Goal: Check status: Check status

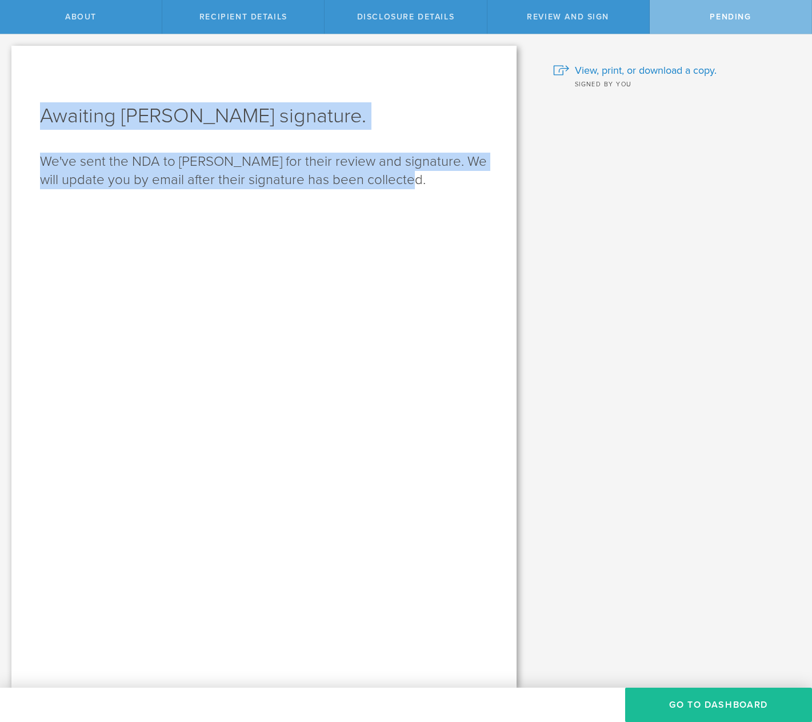
drag, startPoint x: 347, startPoint y: 147, endPoint x: 70, endPoint y: 41, distance: 296.3
click at [70, 41] on div "Let’s walk you through the process of keeping your information confidential. Fi…" at bounding box center [264, 360] width 528 height 653
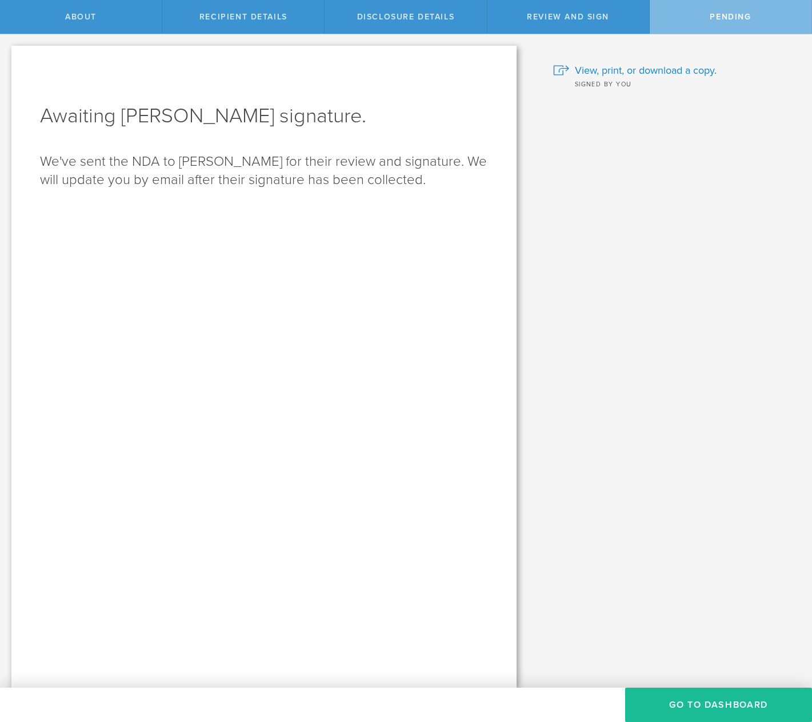
drag, startPoint x: 27, startPoint y: 73, endPoint x: 27, endPoint y: 105, distance: 31.4
click at [27, 76] on div "Awaiting Aaron Scott’s signature. We've sent the NDA to Aaron Scott for their r…" at bounding box center [263, 367] width 505 height 642
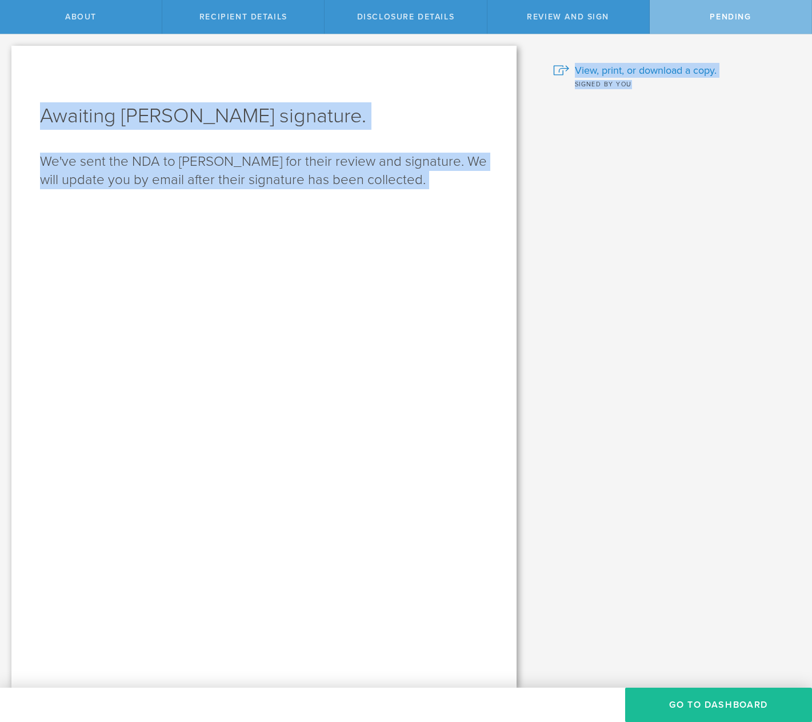
drag, startPoint x: 236, startPoint y: 167, endPoint x: 472, endPoint y: 206, distance: 239.1
click at [533, 237] on div "Let’s walk you through the process of keeping your information confidential. Fi…" at bounding box center [406, 360] width 812 height 653
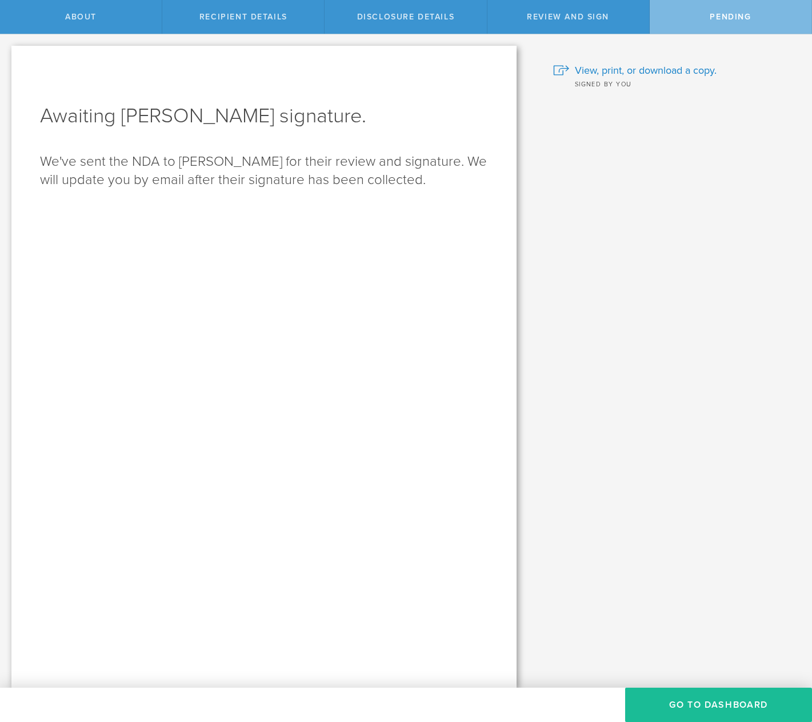
click at [467, 204] on div "Awaiting Aaron Scott’s signature. We've sent the NDA to Aaron Scott for their r…" at bounding box center [263, 367] width 505 height 642
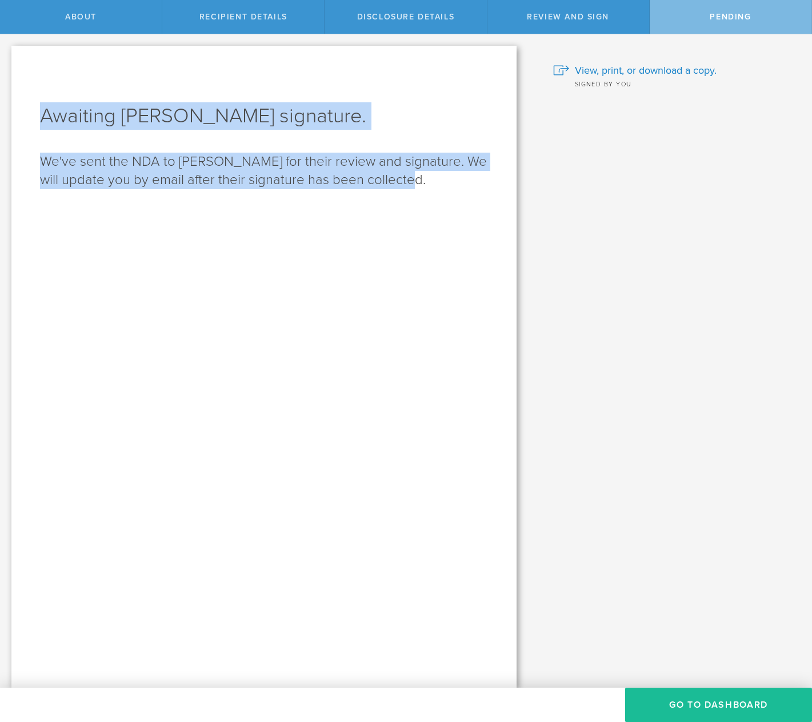
drag, startPoint x: 410, startPoint y: 187, endPoint x: 18, endPoint y: 98, distance: 402.0
click at [18, 97] on div "Awaiting Aaron Scott’s signature. We've sent the NDA to Aaron Scott for their r…" at bounding box center [263, 367] width 505 height 642
click at [219, 193] on div "Awaiting Aaron Scott’s signature. We've sent the NDA to Aaron Scott for their r…" at bounding box center [263, 367] width 505 height 642
